Goal: Connect with others: Connect with others

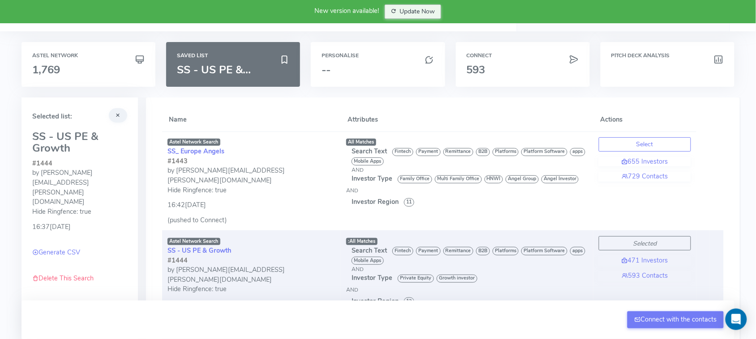
click at [426, 14] on button "Update Now" at bounding box center [412, 11] width 57 height 14
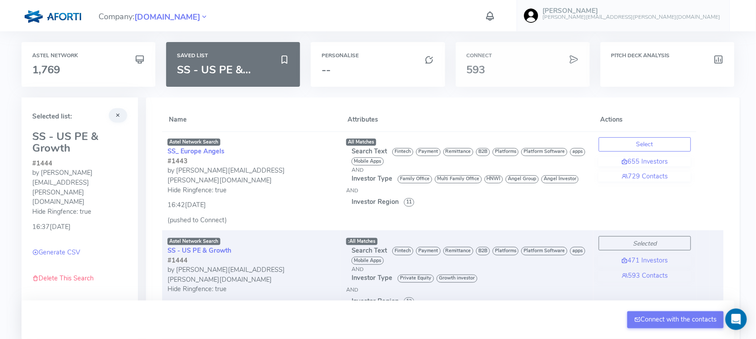
click at [539, 82] on div "Connect 593" at bounding box center [523, 64] width 134 height 45
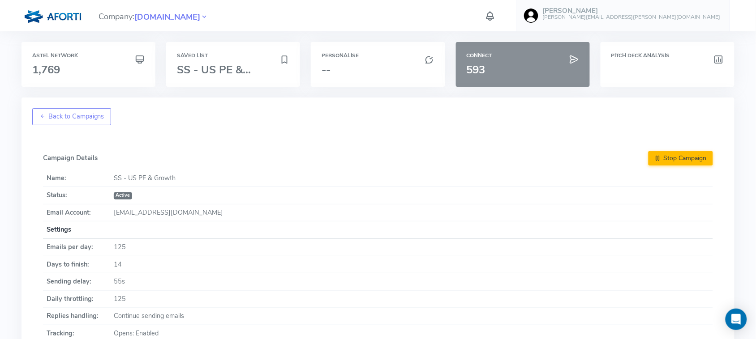
click at [481, 72] on span "593" at bounding box center [475, 70] width 19 height 14
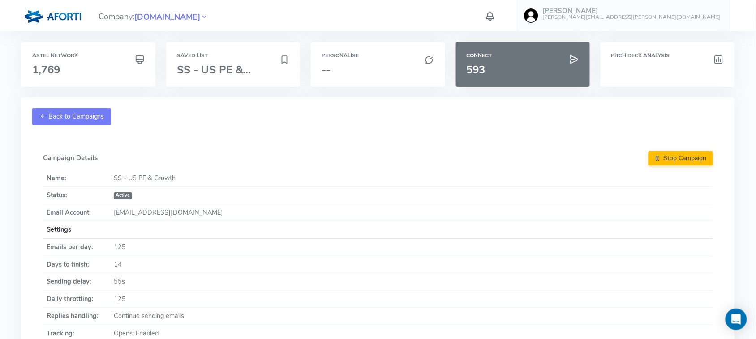
click at [57, 113] on link "Back to Campaigns" at bounding box center [71, 116] width 79 height 17
